Goal: Find specific page/section: Find specific page/section

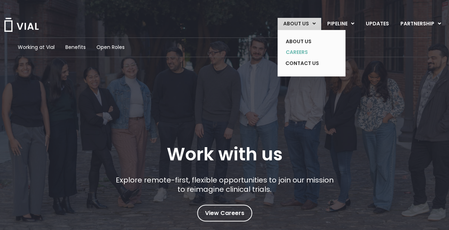
click at [298, 50] on link "CAREERS" at bounding box center [306, 52] width 52 height 11
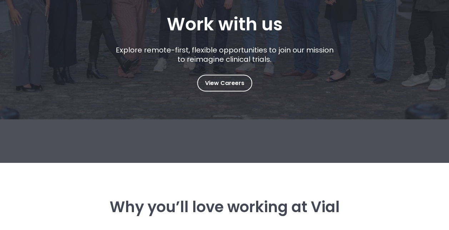
scroll to position [139, 0]
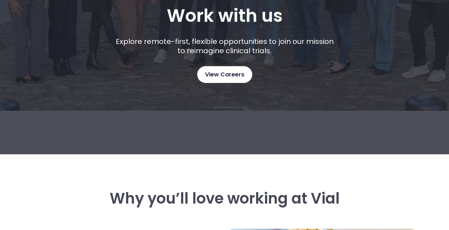
click at [236, 75] on span "View Careers" at bounding box center [224, 74] width 39 height 9
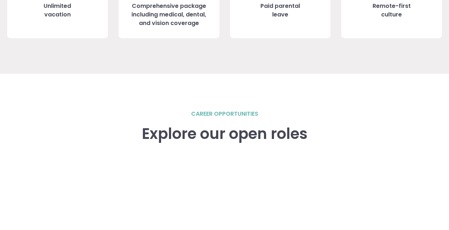
scroll to position [916, 0]
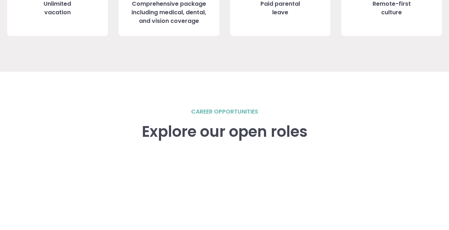
click at [217, 110] on h2 "career opportunities" at bounding box center [224, 111] width 67 height 9
click at [194, 114] on h2 "career opportunities" at bounding box center [224, 111] width 67 height 9
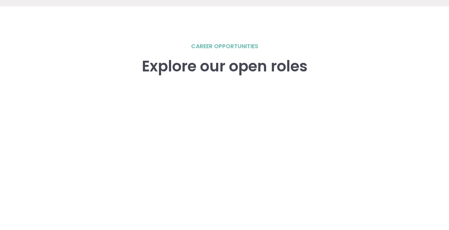
scroll to position [982, 0]
